Goal: Transaction & Acquisition: Register for event/course

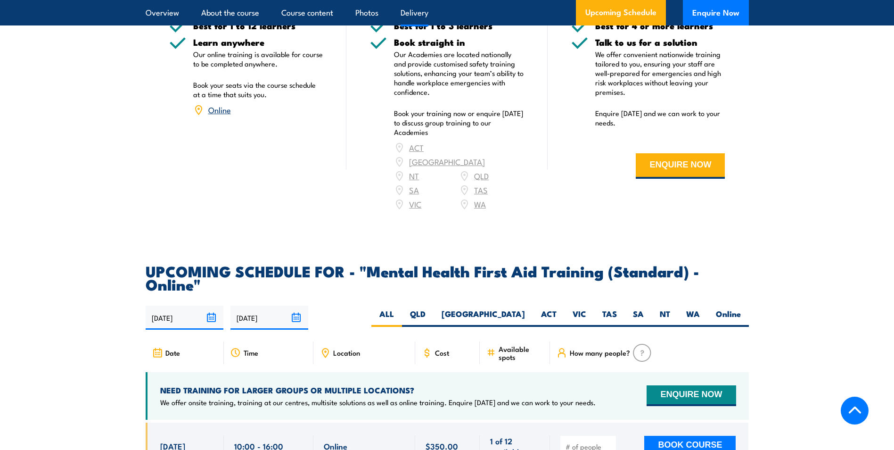
scroll to position [1791, 0]
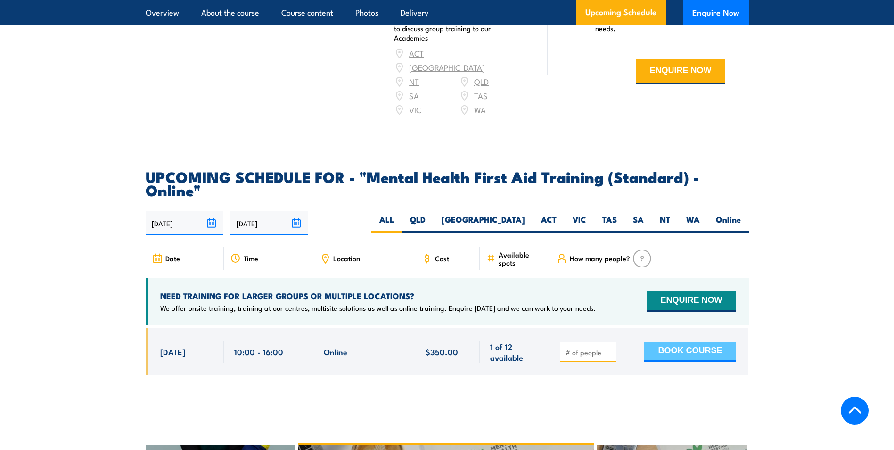
click at [659, 341] on button "BOOK COURSE" at bounding box center [689, 351] width 91 height 21
click at [597, 347] on input "number" at bounding box center [588, 351] width 47 height 9
type input "1"
click at [688, 341] on button "BOOK COURSE" at bounding box center [689, 351] width 91 height 21
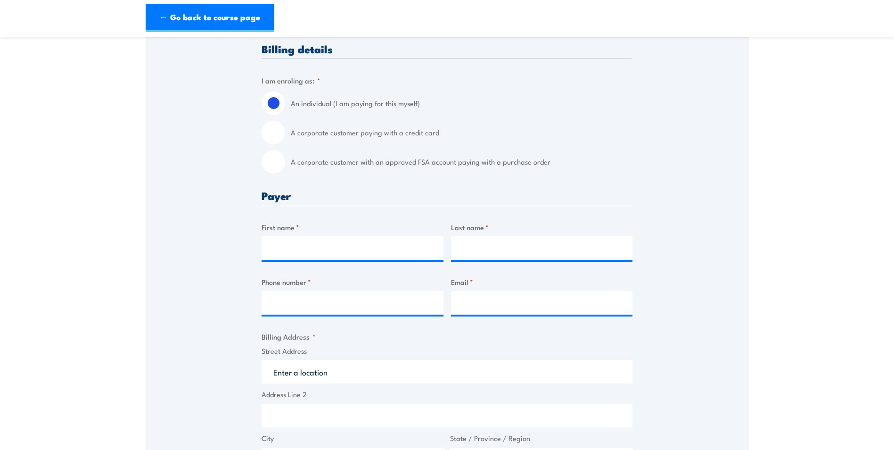
scroll to position [236, 0]
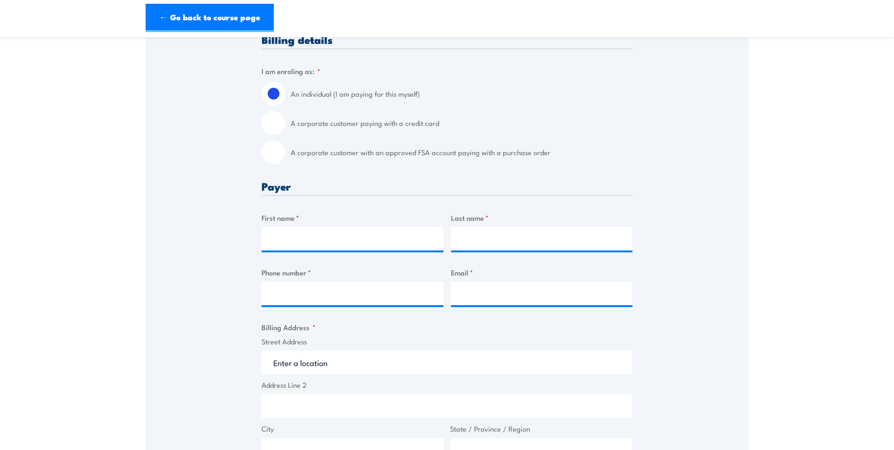
click at [342, 128] on label "A corporate customer paying with a credit card" at bounding box center [462, 123] width 342 height 24
click at [285, 128] on input "A corporate customer paying with a credit card" at bounding box center [274, 123] width 24 height 24
radio input "true"
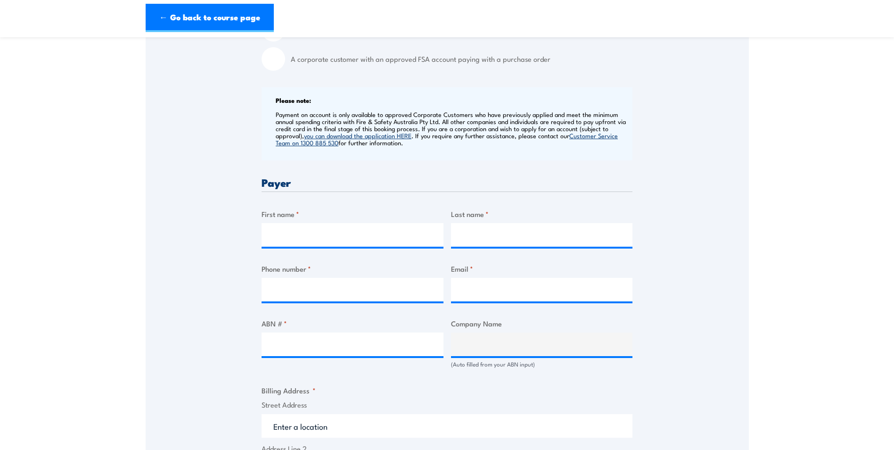
scroll to position [330, 0]
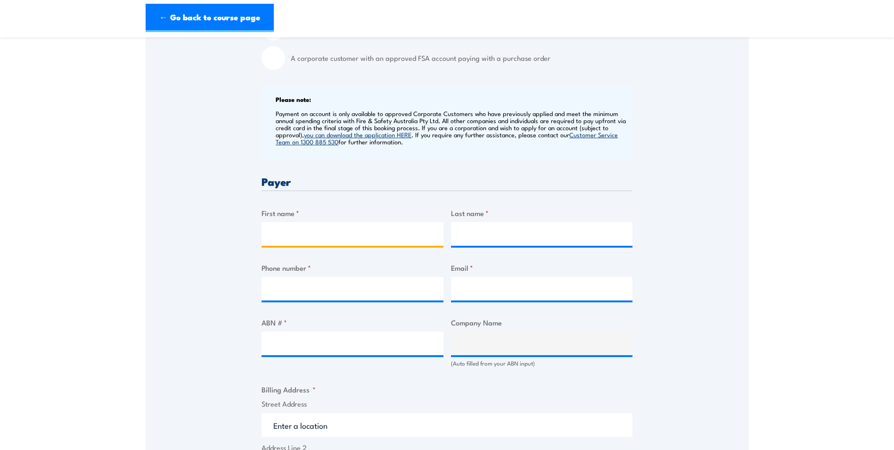
click at [353, 238] on input "First name *" at bounding box center [353, 234] width 182 height 24
type input "SEE"
type input "Civil"
type input "0436537716"
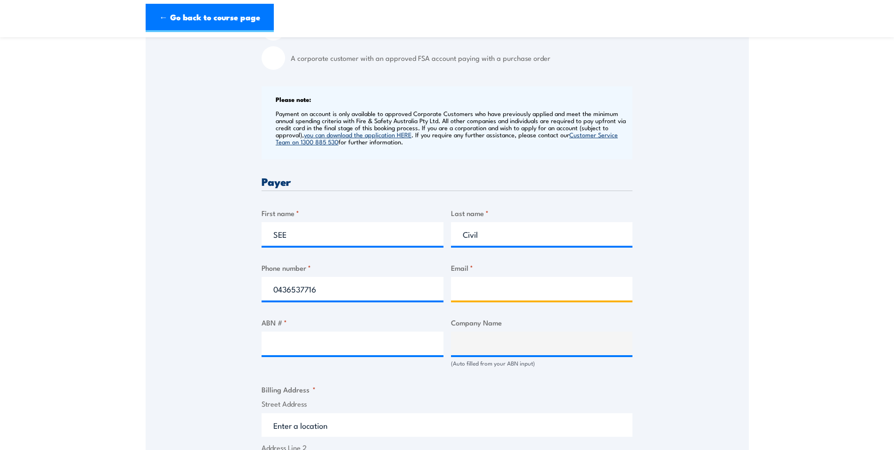
type input "HR@seecivil.com.au"
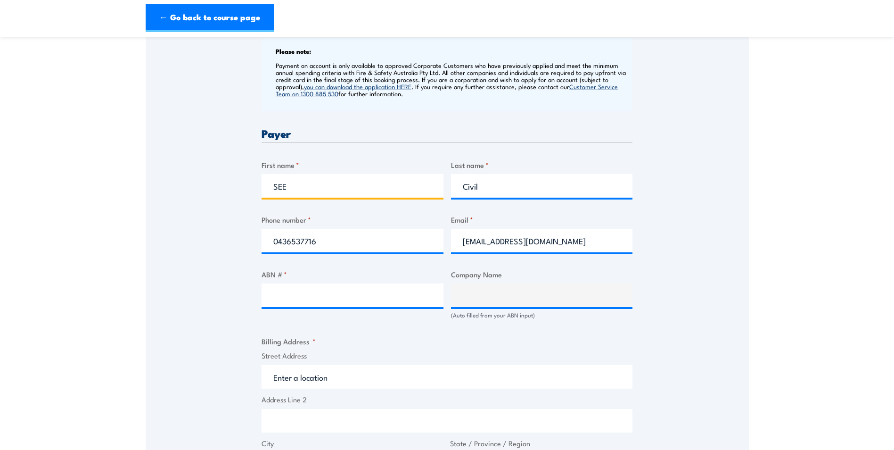
scroll to position [424, 0]
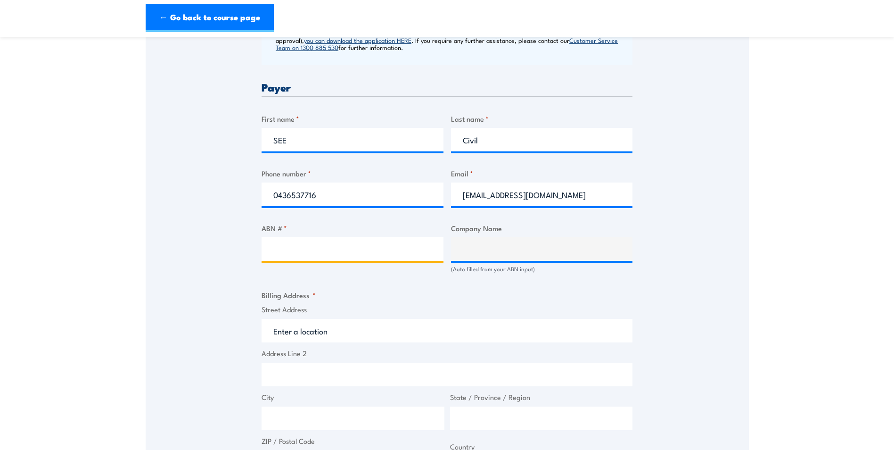
click at [359, 251] on input "ABN # *" at bounding box center [353, 249] width 182 height 24
click at [303, 259] on input "ABN # *" at bounding box center [353, 249] width 182 height 24
type input "88 115 963 427"
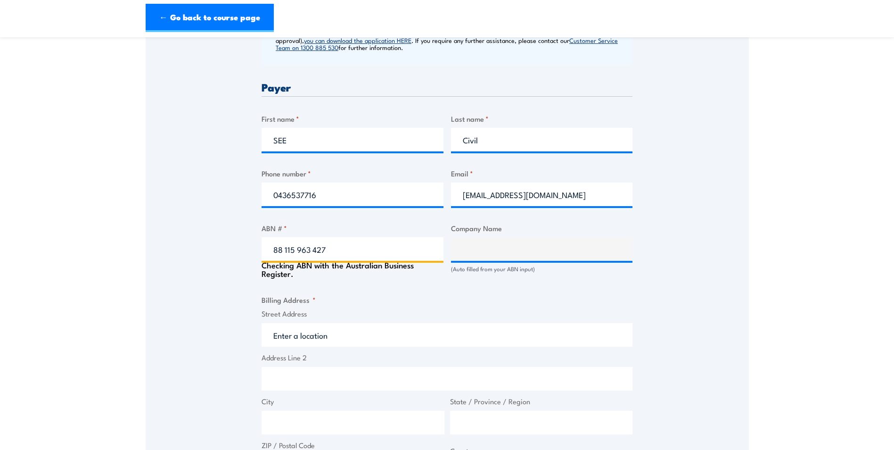
type input "SEE CIVIL PTY LTD"
type input "88 115 963 427"
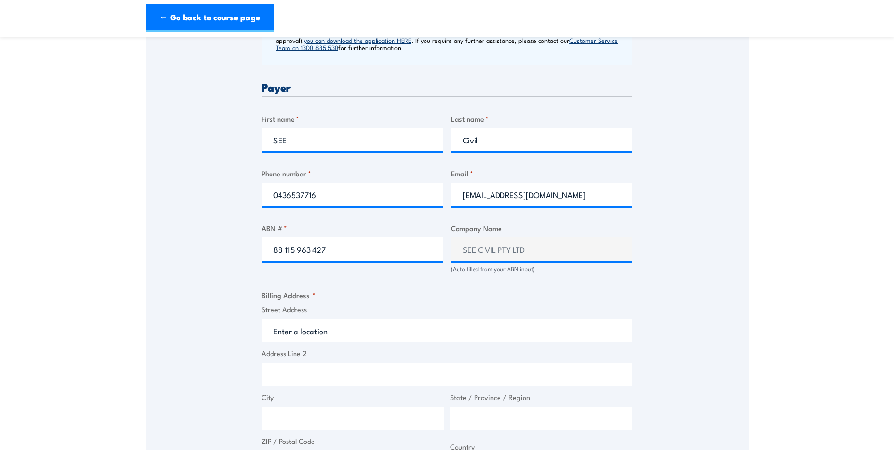
scroll to position [518, 0]
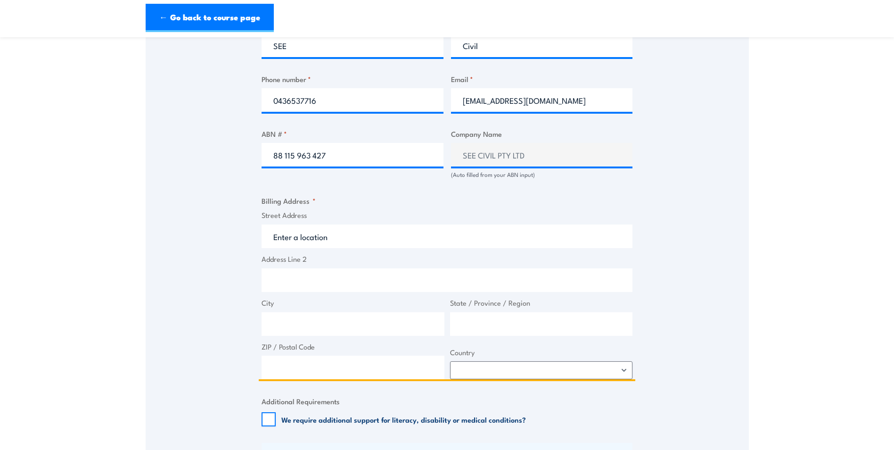
click at [339, 245] on input "Street Address" at bounding box center [447, 236] width 371 height 24
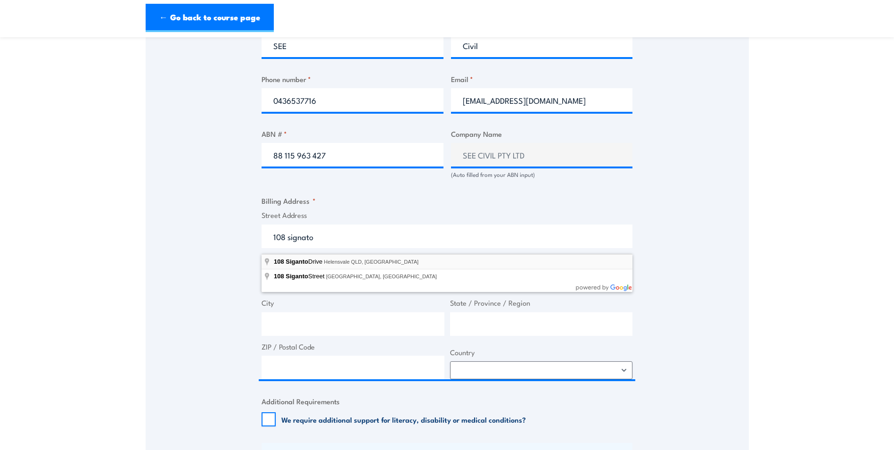
type input "108 Siganto Drive, Helensvale QLD, Australia"
type input "108 Siganto Dr"
type input "Helensvale"
type input "Queensland"
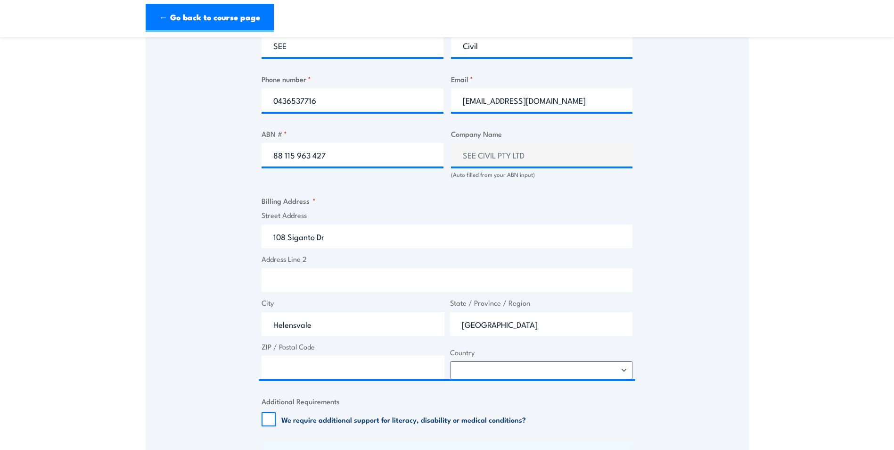
type input "4212"
select select "Australia"
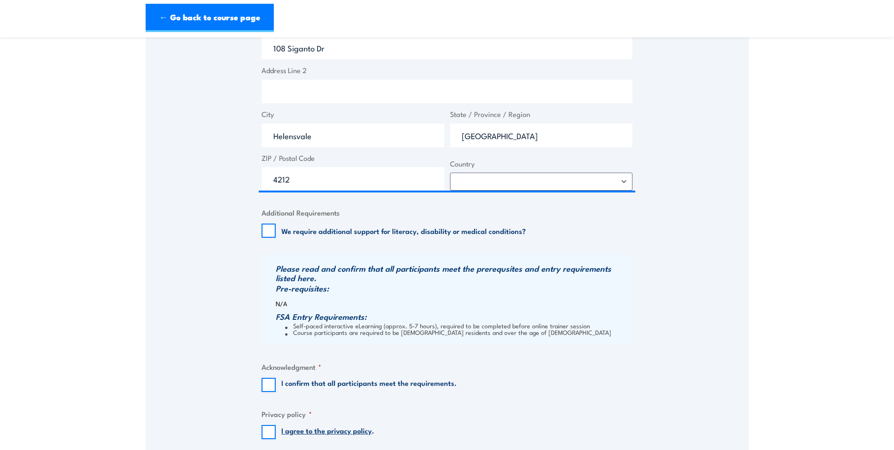
scroll to position [801, 0]
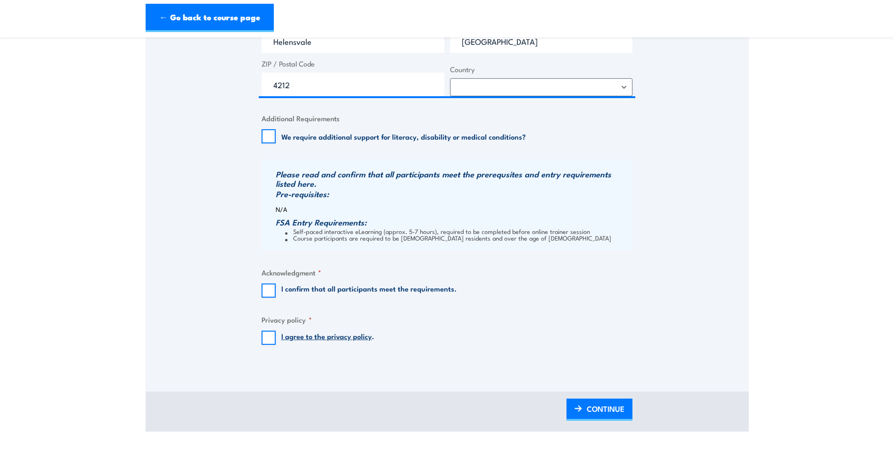
click at [343, 294] on label "I confirm that all participants meet the requirements." at bounding box center [368, 290] width 175 height 14
click at [276, 294] on input "I confirm that all participants meet the requirements." at bounding box center [269, 290] width 14 height 14
checkbox input "true"
click at [315, 341] on link "I agree to the privacy policy" at bounding box center [326, 335] width 90 height 10
click at [266, 344] on input "I agree to the privacy policy ." at bounding box center [269, 337] width 14 height 14
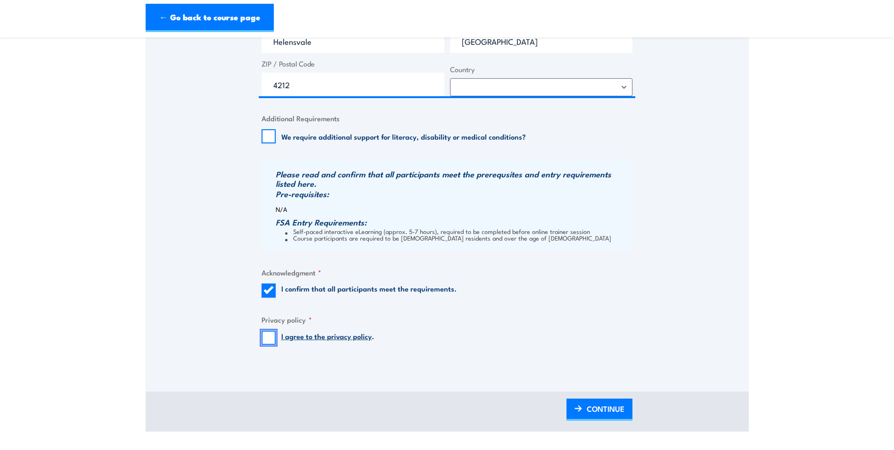
checkbox input "true"
click at [617, 414] on span "CONTINUE" at bounding box center [606, 408] width 38 height 25
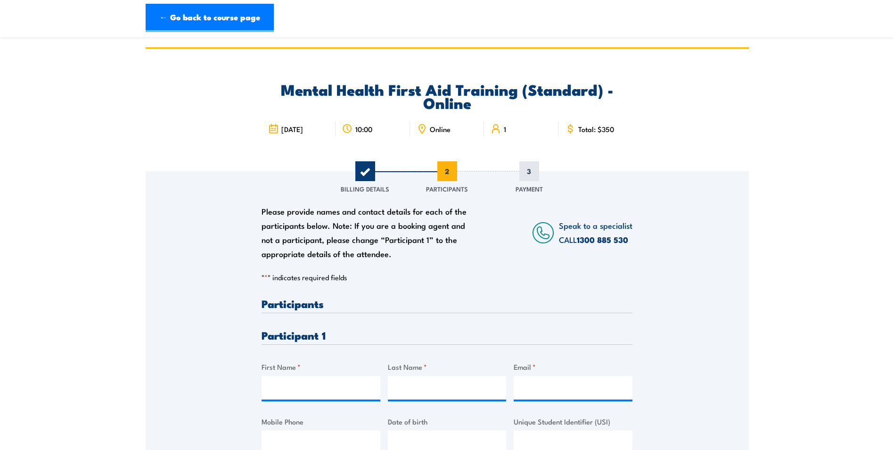
scroll to position [94, 0]
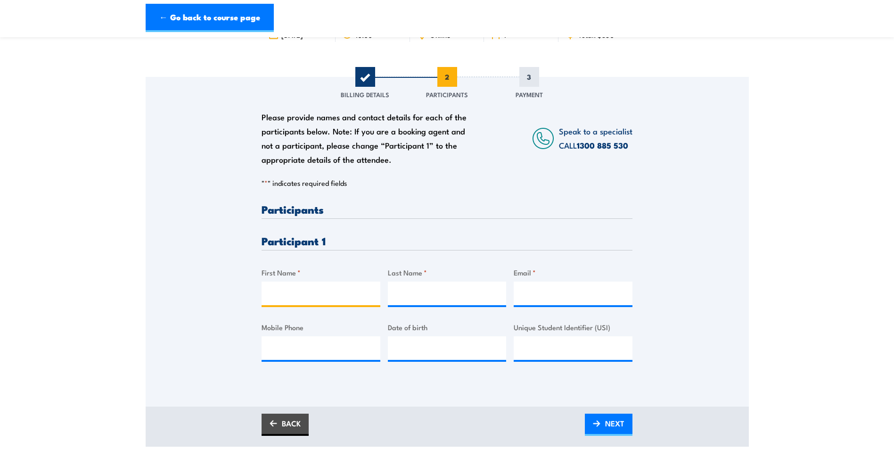
click at [320, 305] on input "First Name *" at bounding box center [321, 293] width 119 height 24
type input "Rory"
type input "Morrow"
type input "rory.morrow@seecivil.com.au"
type input "0492304340"
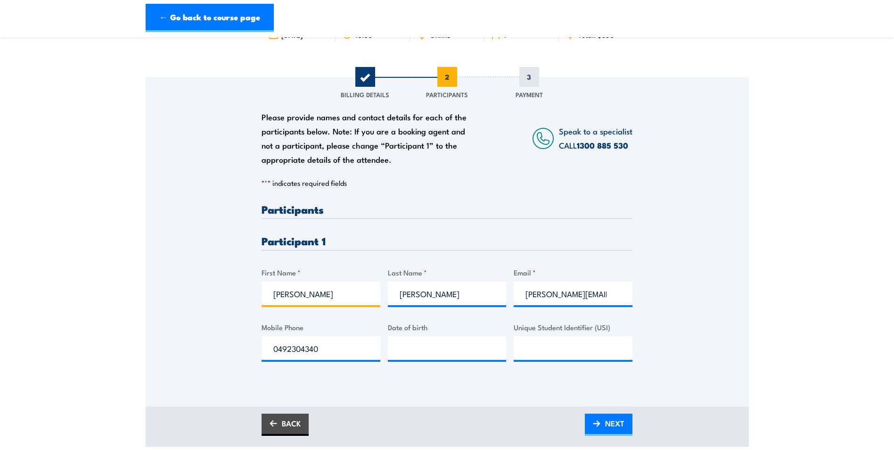
type input "Rory"
type input "__/__/____"
click at [442, 356] on input "__/__/____" at bounding box center [447, 348] width 119 height 24
type input "__/__/____"
click at [396, 358] on input "__/__/____" at bounding box center [447, 348] width 119 height 24
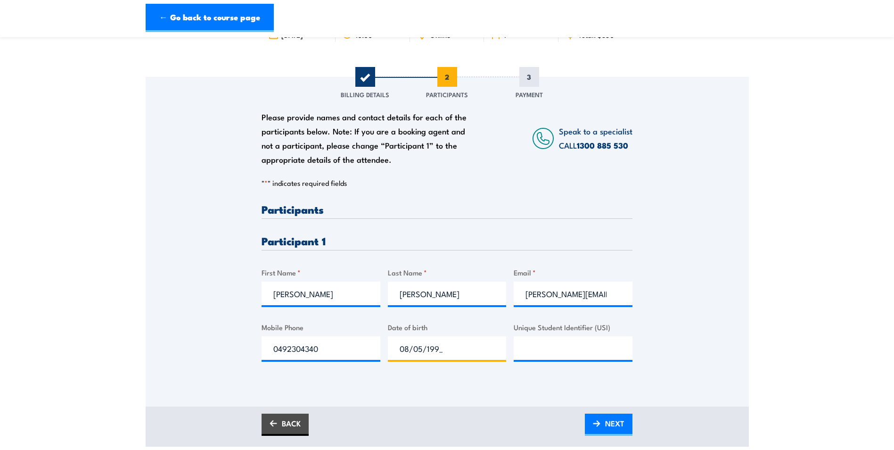
type input "08/05/1990"
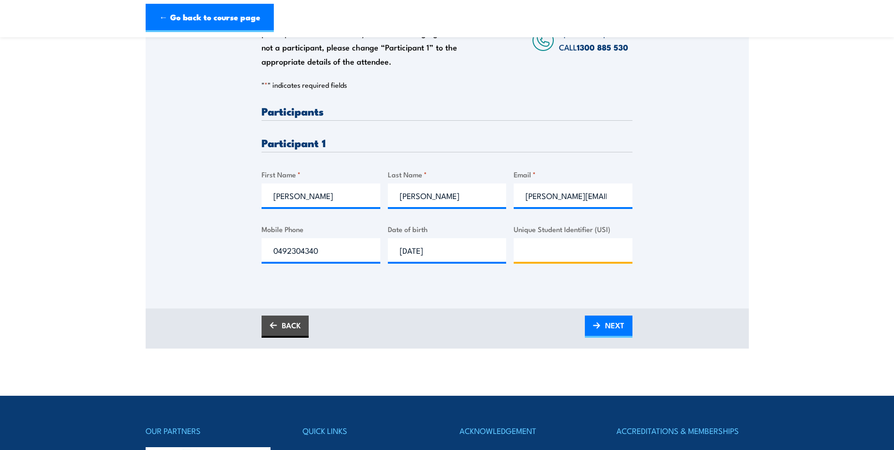
scroll to position [236, 0]
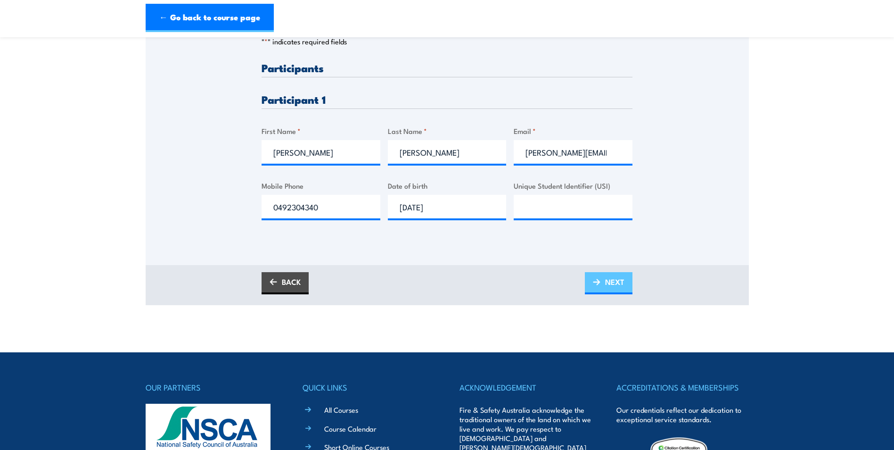
click at [613, 294] on span "NEXT" at bounding box center [614, 281] width 19 height 25
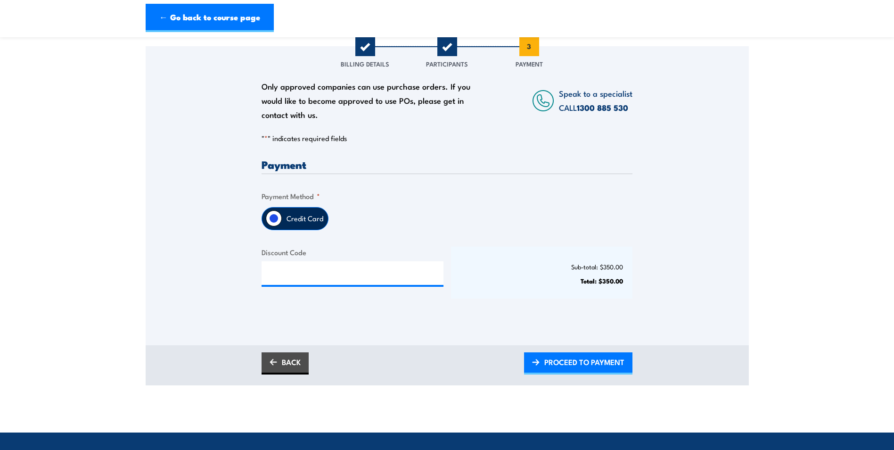
scroll to position [141, 0]
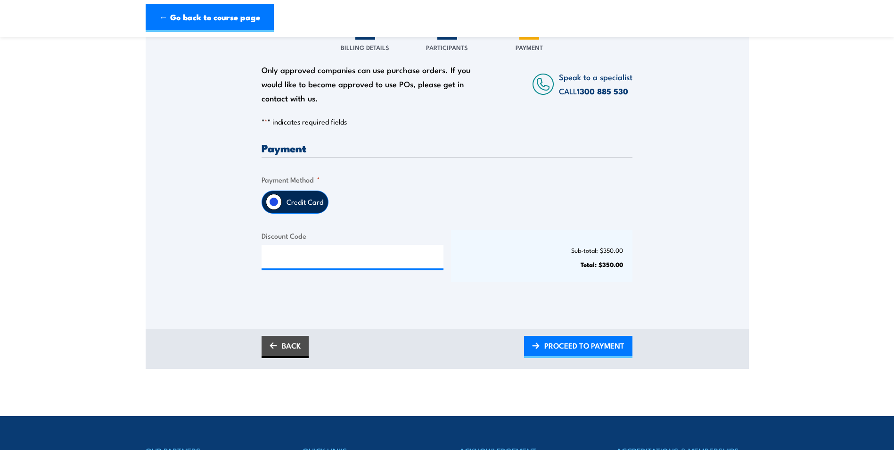
click at [294, 207] on label "Credit Card" at bounding box center [305, 202] width 46 height 22
click at [282, 207] on input "Credit Card" at bounding box center [274, 202] width 16 height 16
click at [283, 206] on label "Credit Card" at bounding box center [305, 202] width 46 height 22
click at [282, 206] on input "Credit Card" at bounding box center [274, 202] width 16 height 16
click at [271, 206] on input "Credit Card" at bounding box center [274, 202] width 16 height 16
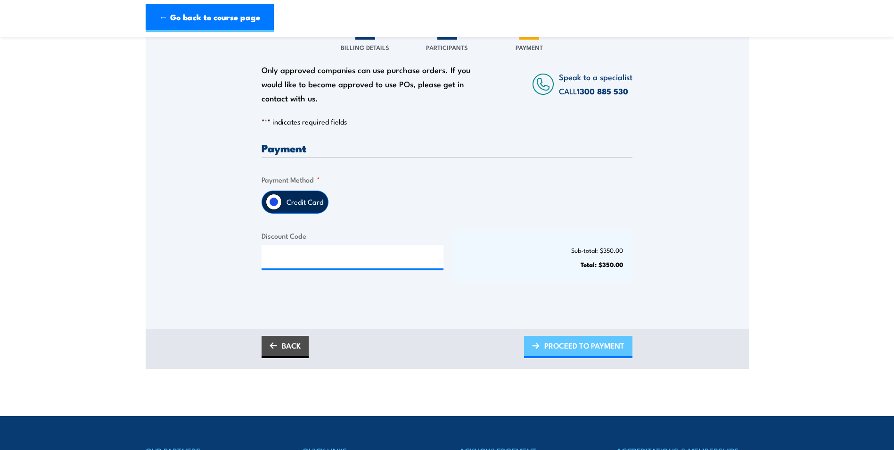
click at [537, 349] on img at bounding box center [536, 345] width 8 height 7
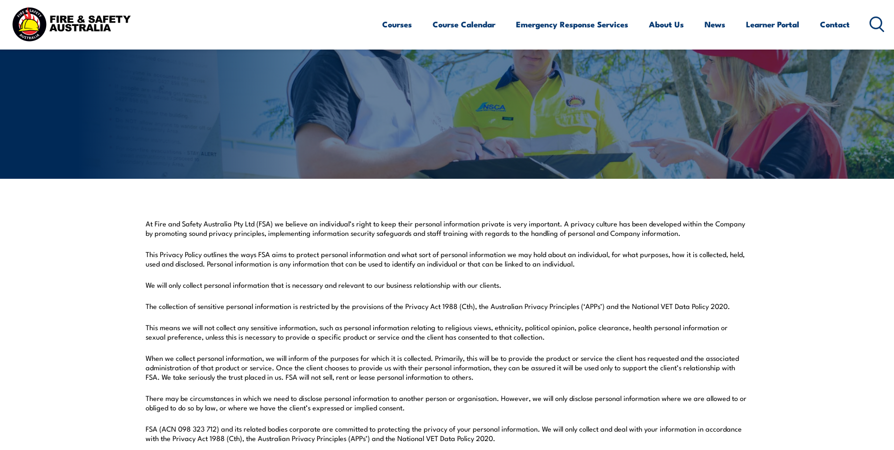
scroll to position [29, 0]
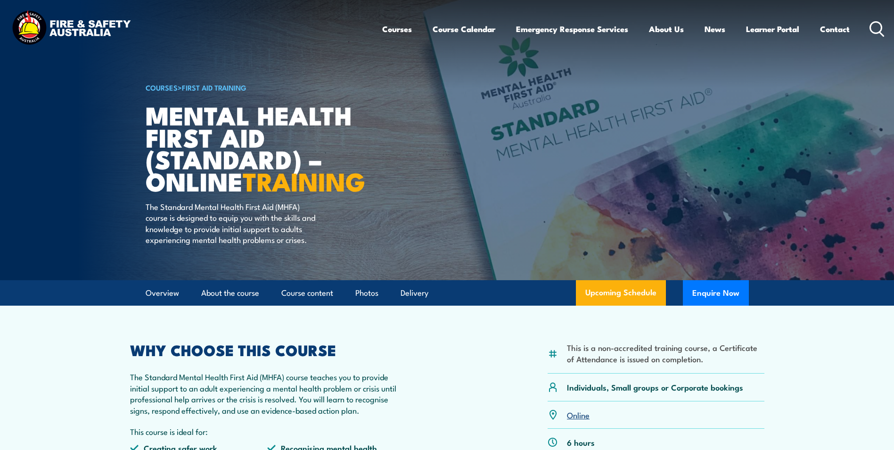
scroll to position [47, 0]
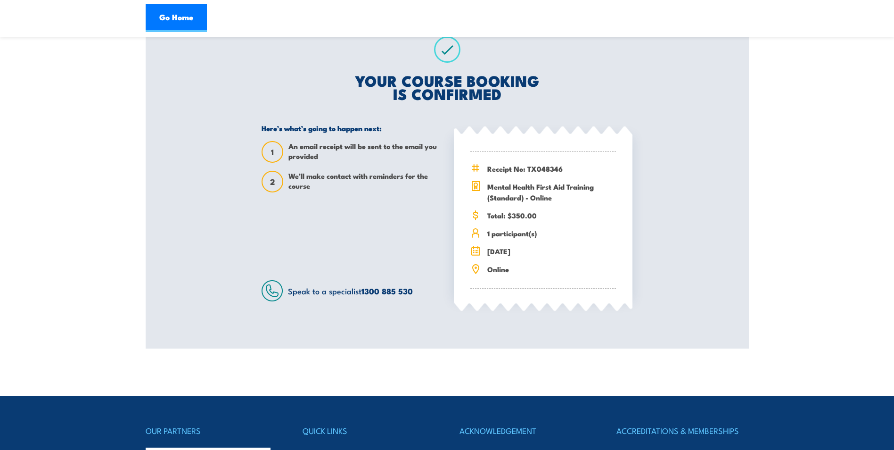
scroll to position [188, 0]
